Goal: Task Accomplishment & Management: Use online tool/utility

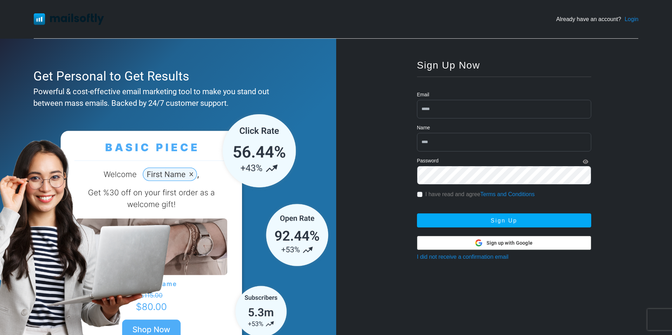
click at [468, 239] on div at bounding box center [503, 242] width 173 height 13
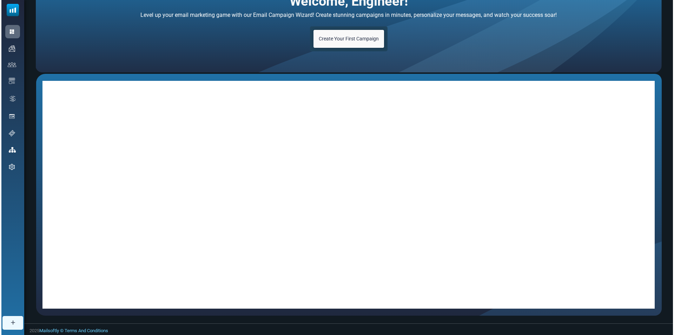
scroll to position [52, 0]
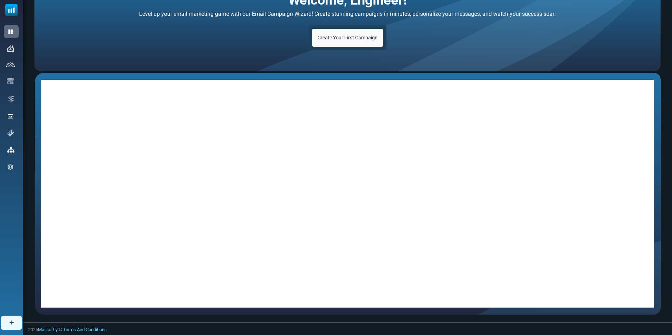
click at [347, 38] on span "Create Your First Campaign" at bounding box center [347, 38] width 60 height 6
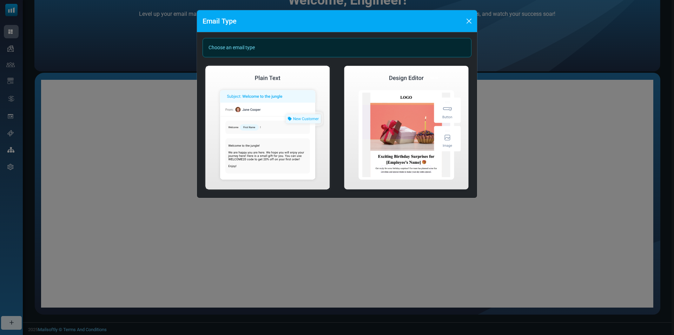
click at [295, 47] on div "Choose an email type" at bounding box center [337, 47] width 269 height 19
click at [295, 46] on div "Choose an email type" at bounding box center [337, 47] width 269 height 19
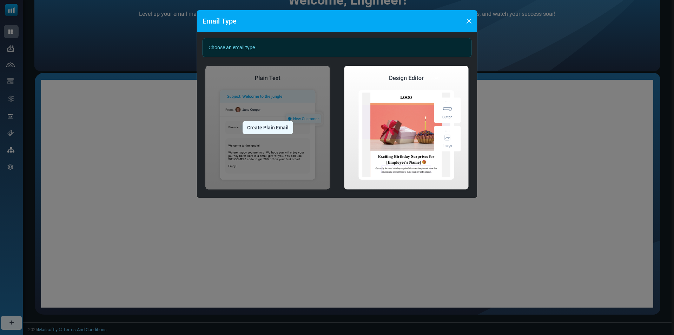
click at [267, 128] on div "Create Plain Email" at bounding box center [268, 127] width 51 height 13
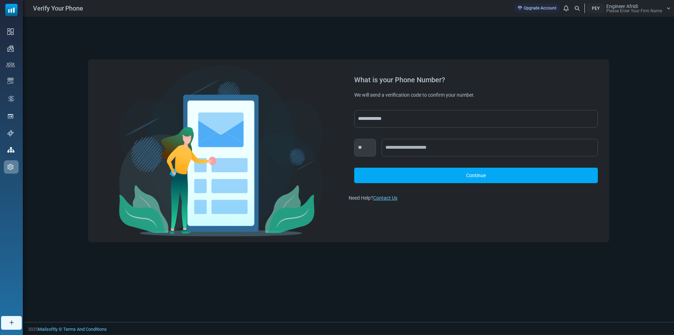
click at [436, 176] on link "Continue" at bounding box center [476, 174] width 244 height 15
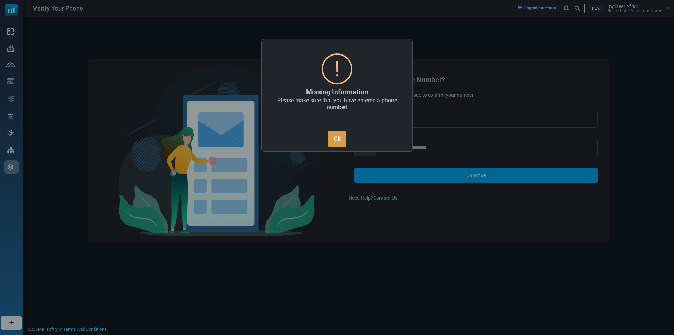
click at [335, 131] on button "Ok" at bounding box center [337, 139] width 19 height 16
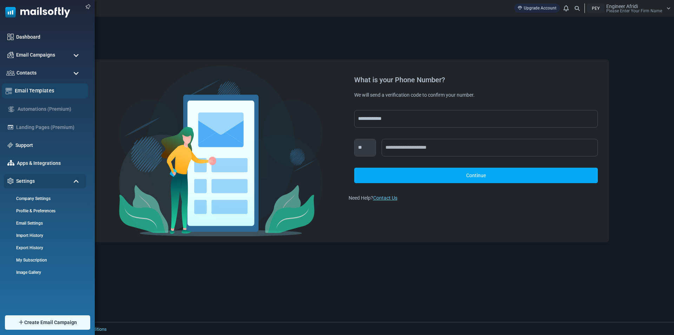
click at [29, 87] on link "Email Templates" at bounding box center [50, 91] width 70 height 8
